Goal: Check status: Check status

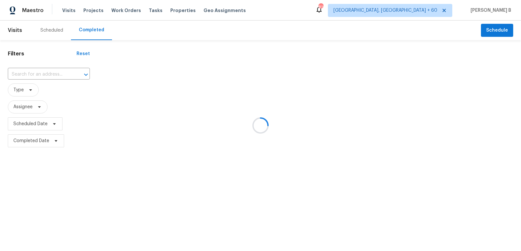
click at [54, 71] on div at bounding box center [260, 125] width 521 height 251
click at [56, 74] on div at bounding box center [260, 125] width 521 height 251
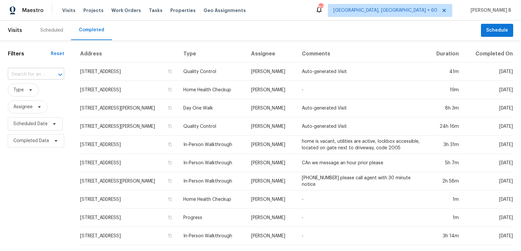
click at [53, 74] on div at bounding box center [55, 74] width 17 height 9
paste input "[STREET_ADDRESS]"
type input "[STREET_ADDRESS]"
click at [50, 89] on li "[STREET_ADDRESS]" at bounding box center [34, 89] width 55 height 11
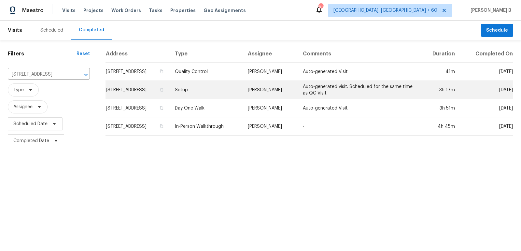
click at [243, 86] on td "Setup" at bounding box center [206, 90] width 73 height 18
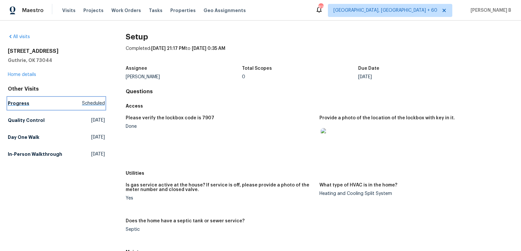
click at [43, 102] on link "Progress Scheduled" at bounding box center [56, 103] width 97 height 12
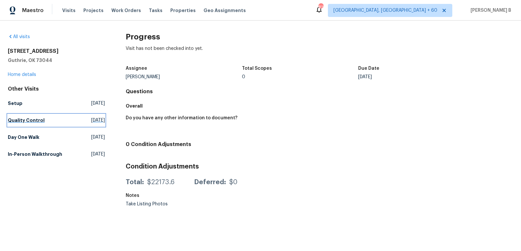
click at [45, 115] on link "Quality Control [DATE]" at bounding box center [56, 120] width 97 height 12
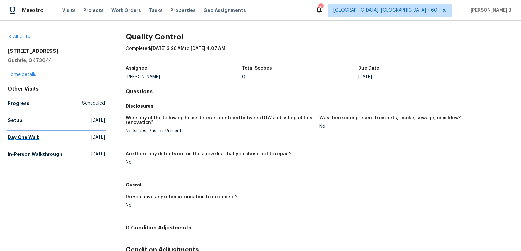
click at [45, 142] on link "Day One Walk [DATE]" at bounding box center [56, 137] width 97 height 12
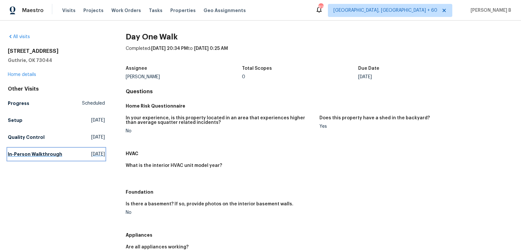
click at [49, 159] on link "In-Person Walkthrough [DATE]" at bounding box center [56, 154] width 97 height 12
